Goal: Transaction & Acquisition: Purchase product/service

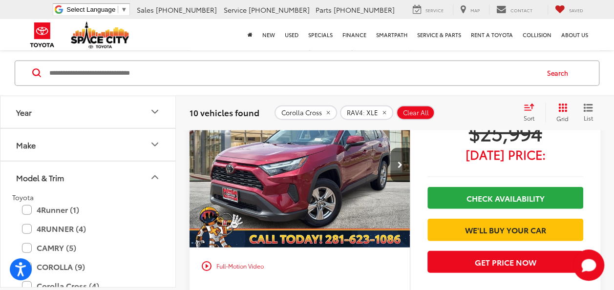
scroll to position [1027, 0]
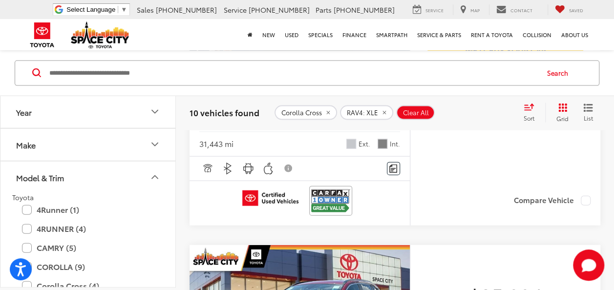
click at [98, 140] on button "Make" at bounding box center [88, 145] width 176 height 32
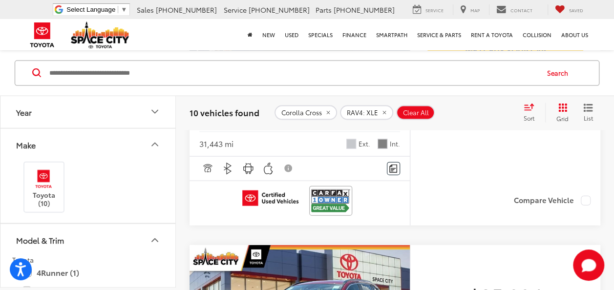
click at [101, 110] on button "Year" at bounding box center [88, 112] width 176 height 32
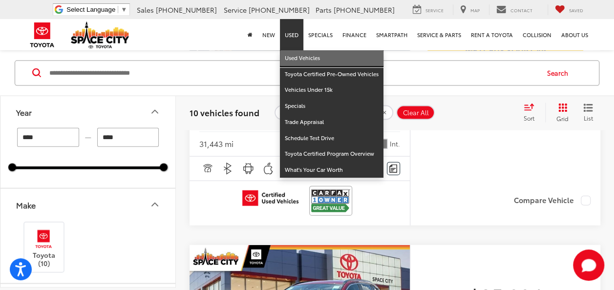
click at [291, 55] on link "Used Vehicles" at bounding box center [332, 58] width 104 height 16
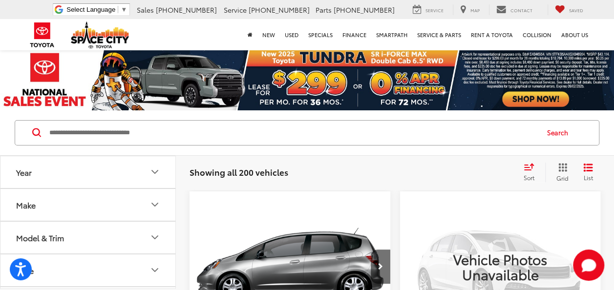
click at [89, 238] on button "Model & Trim" at bounding box center [88, 238] width 176 height 32
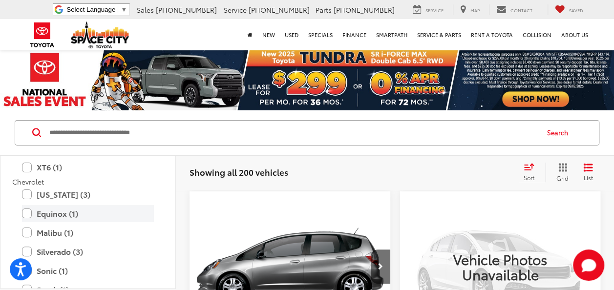
scroll to position [293, 0]
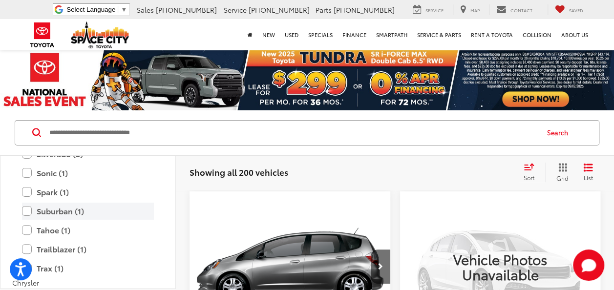
click at [28, 208] on label "Suburban (1)" at bounding box center [88, 211] width 132 height 17
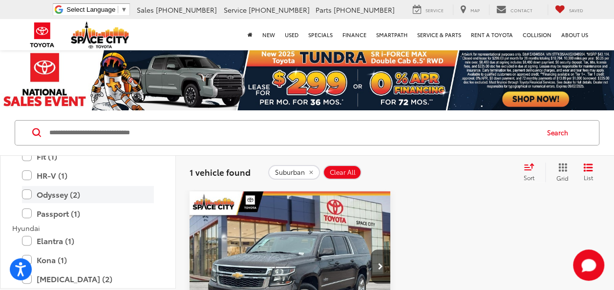
scroll to position [742, 0]
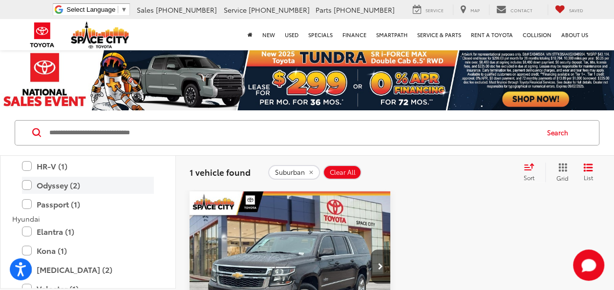
click at [30, 186] on label "Odyssey (2)" at bounding box center [88, 185] width 132 height 17
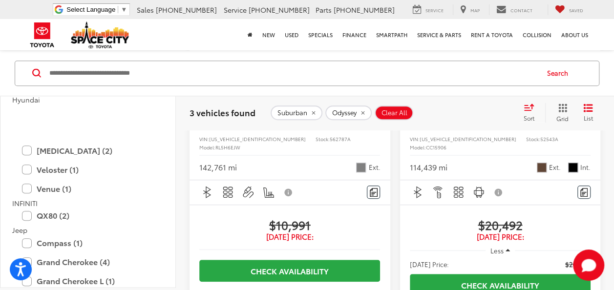
scroll to position [879, 0]
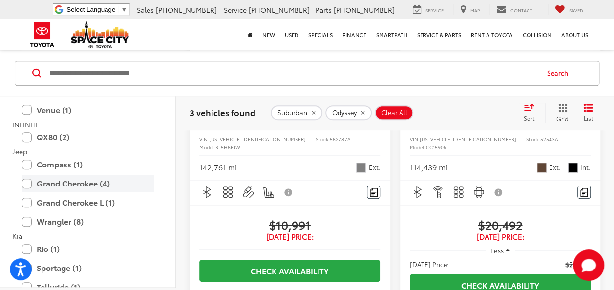
click at [28, 184] on label "Grand Cherokee (4)" at bounding box center [88, 183] width 132 height 17
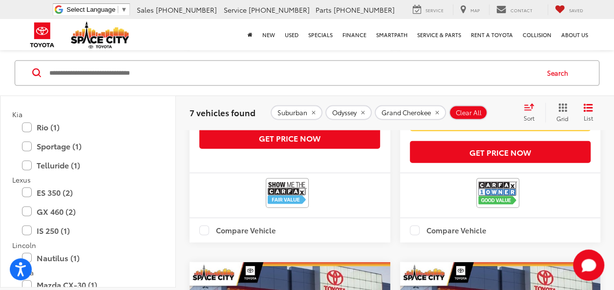
scroll to position [1023, 0]
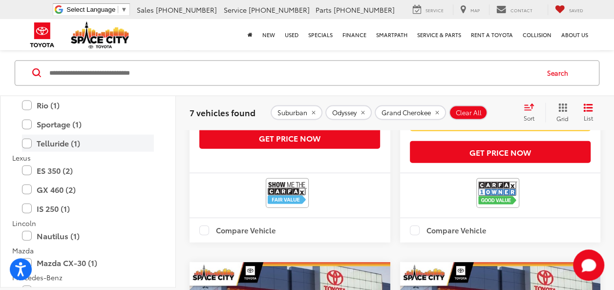
click at [54, 139] on label "Telluride (1)" at bounding box center [88, 143] width 132 height 17
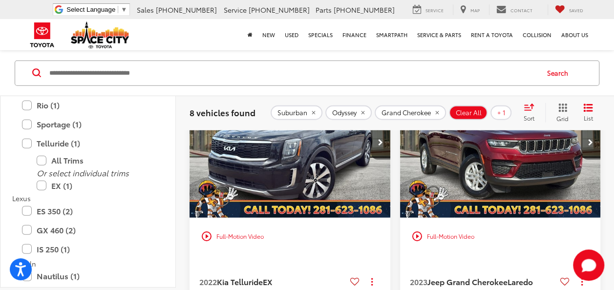
scroll to position [1331, 0]
